Goal: Task Accomplishment & Management: Use online tool/utility

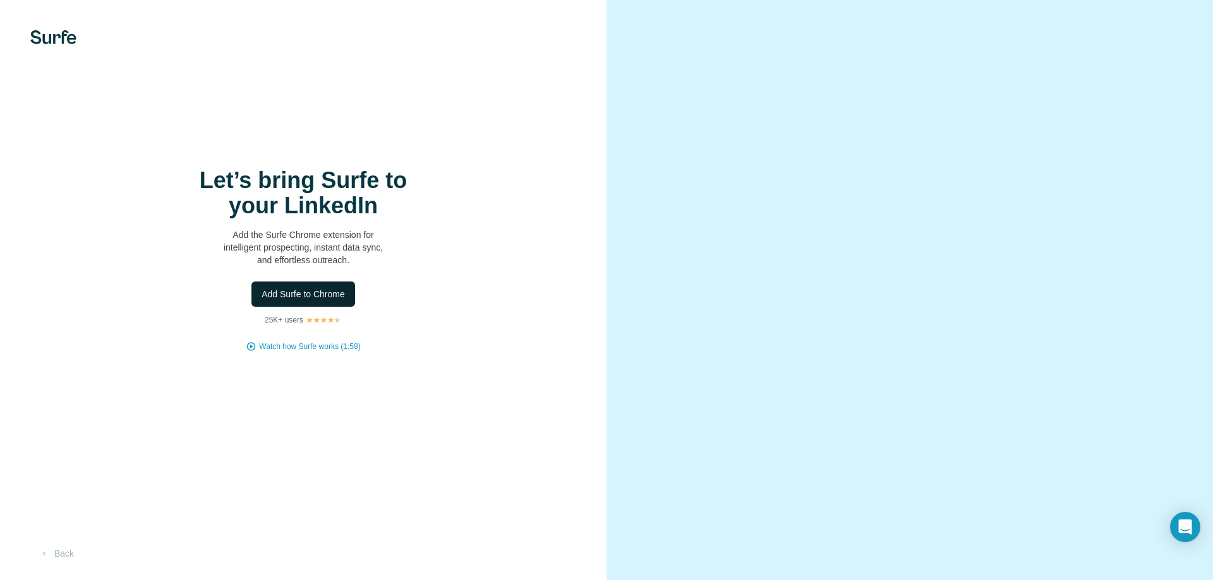
click at [312, 296] on span "Add Surfe to Chrome" at bounding box center [303, 294] width 83 height 13
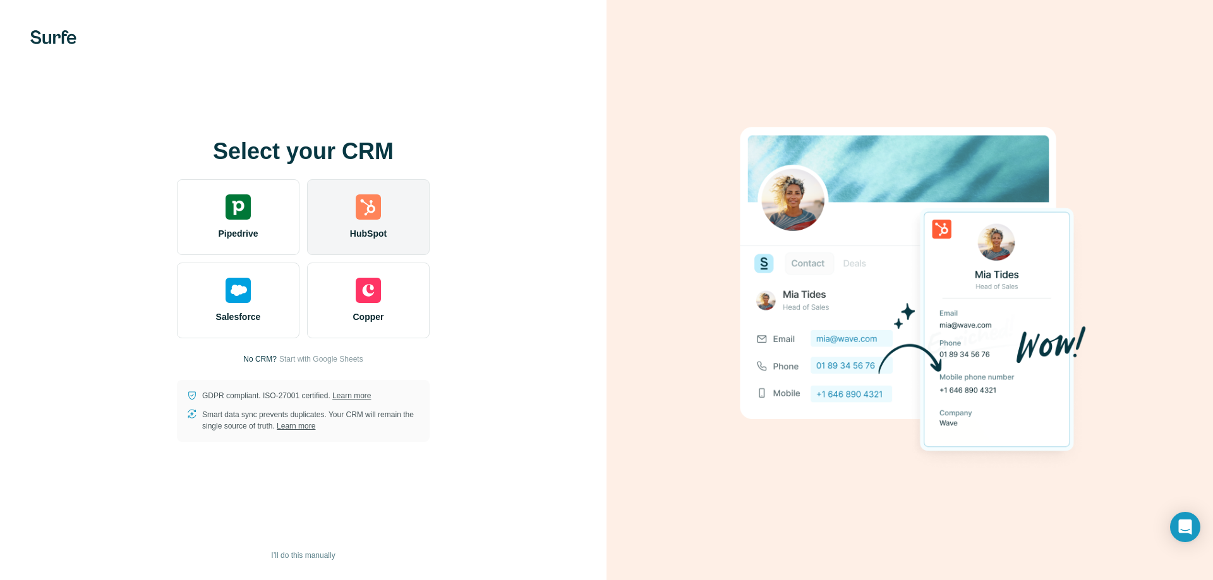
click at [361, 202] on img at bounding box center [368, 207] width 25 height 25
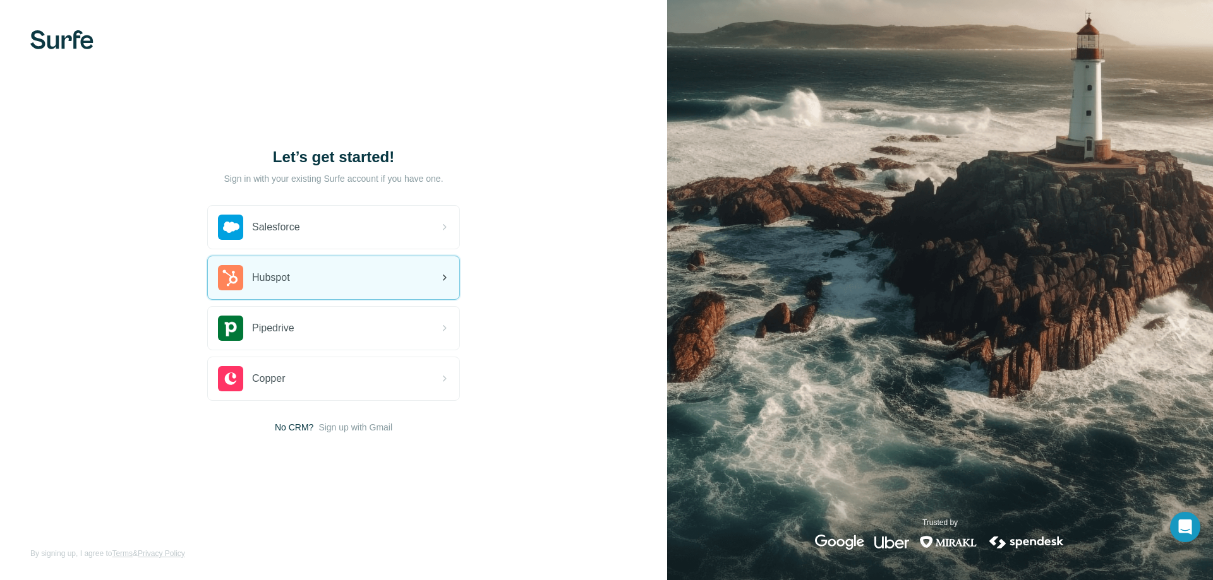
click at [286, 284] on span "Hubspot" at bounding box center [271, 277] width 38 height 15
